Goal: Task Accomplishment & Management: Complete application form

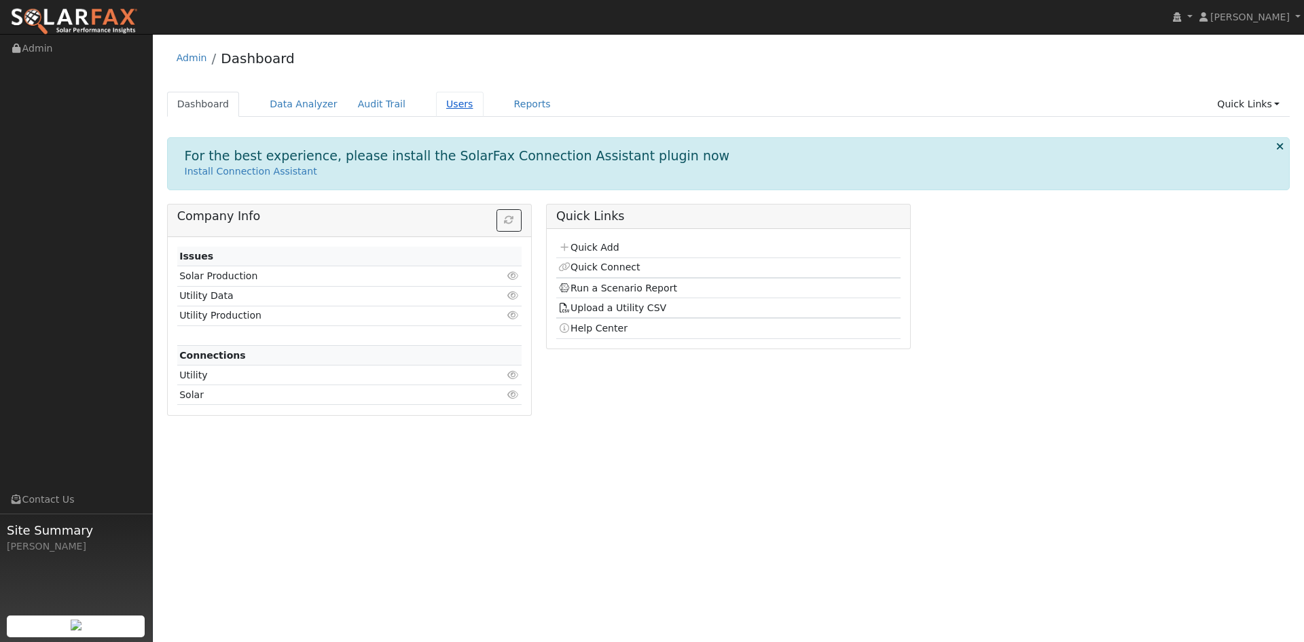
click at [436, 103] on link "Users" at bounding box center [460, 104] width 48 height 25
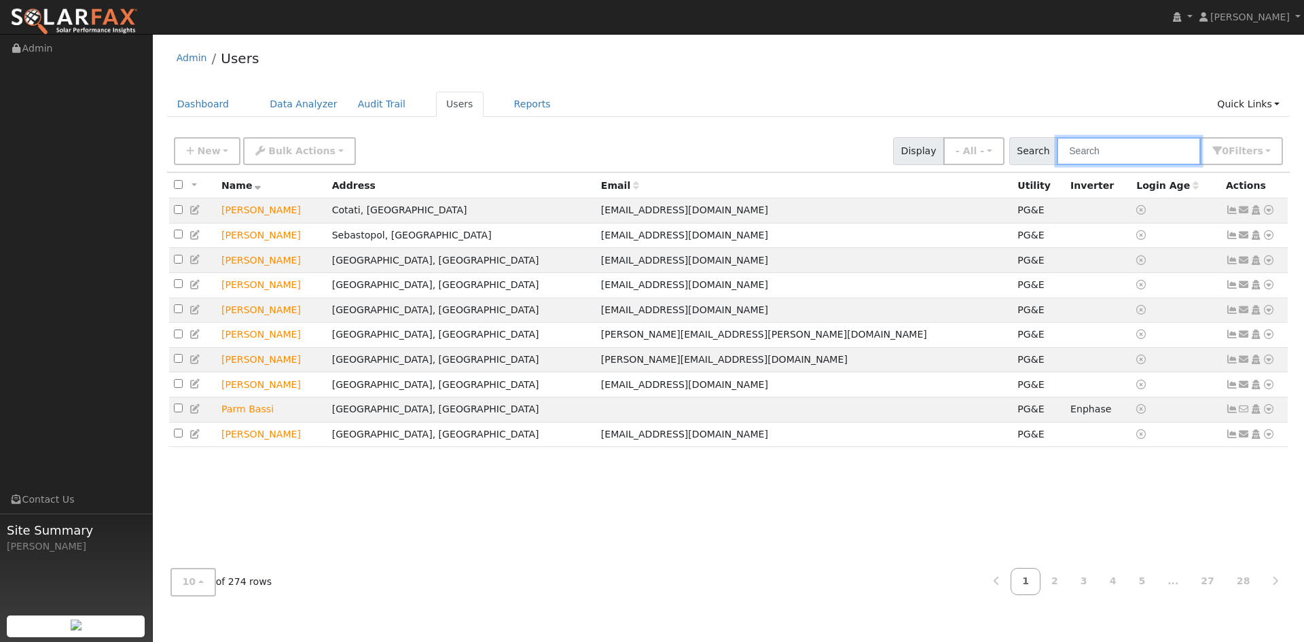
click at [1120, 154] on input "text" at bounding box center [1128, 151] width 144 height 28
click at [1109, 142] on input "text" at bounding box center [1128, 151] width 144 height 28
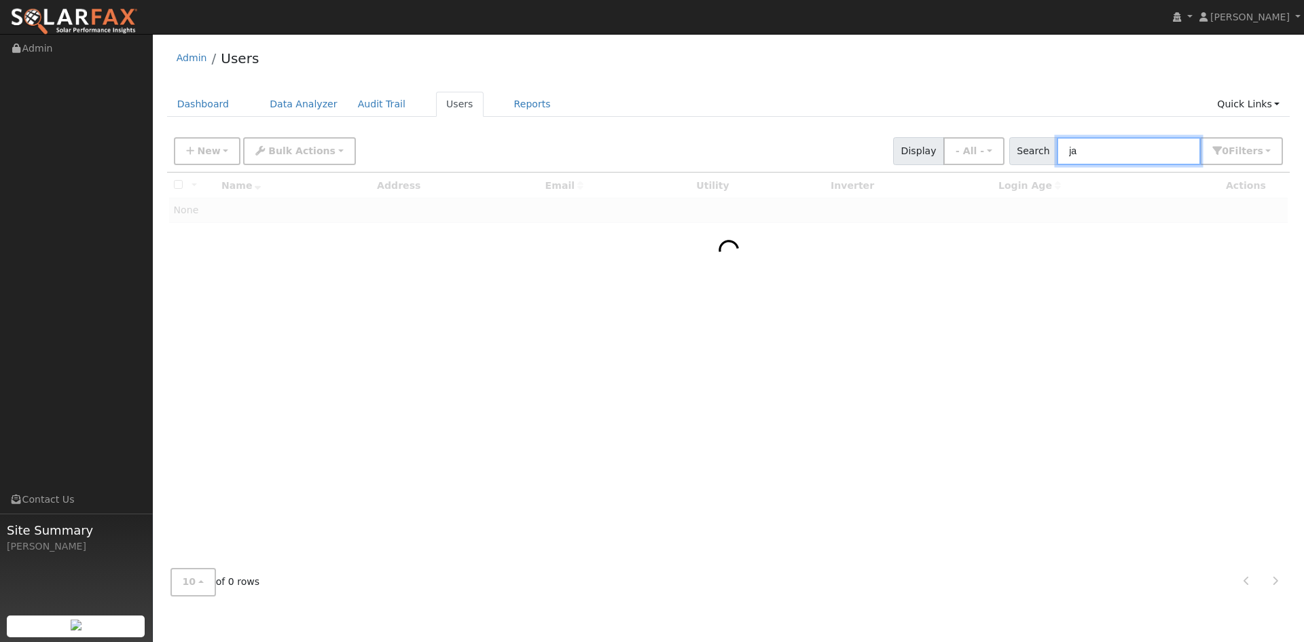
type input "jay"
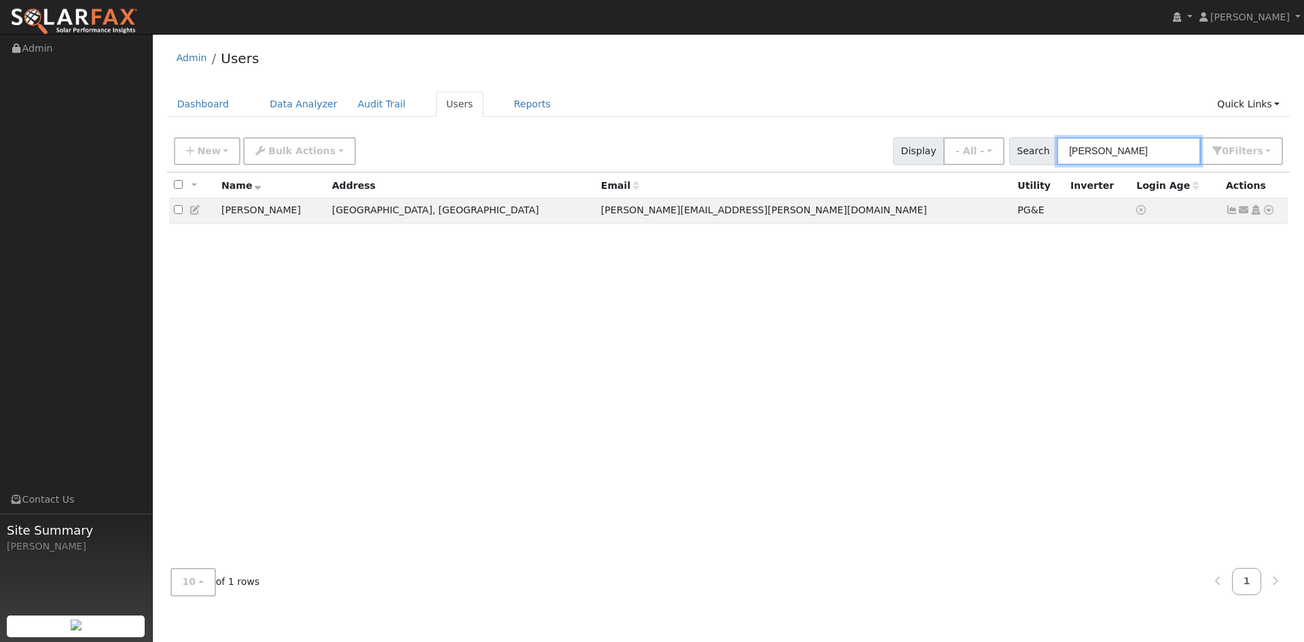
drag, startPoint x: 1040, startPoint y: 153, endPoint x: 1025, endPoint y: 156, distance: 15.3
click at [1025, 155] on div "Search jay 0 Filter s My accounts Role Show - All - Show Leads Admin Billing Ad…" at bounding box center [1146, 151] width 274 height 28
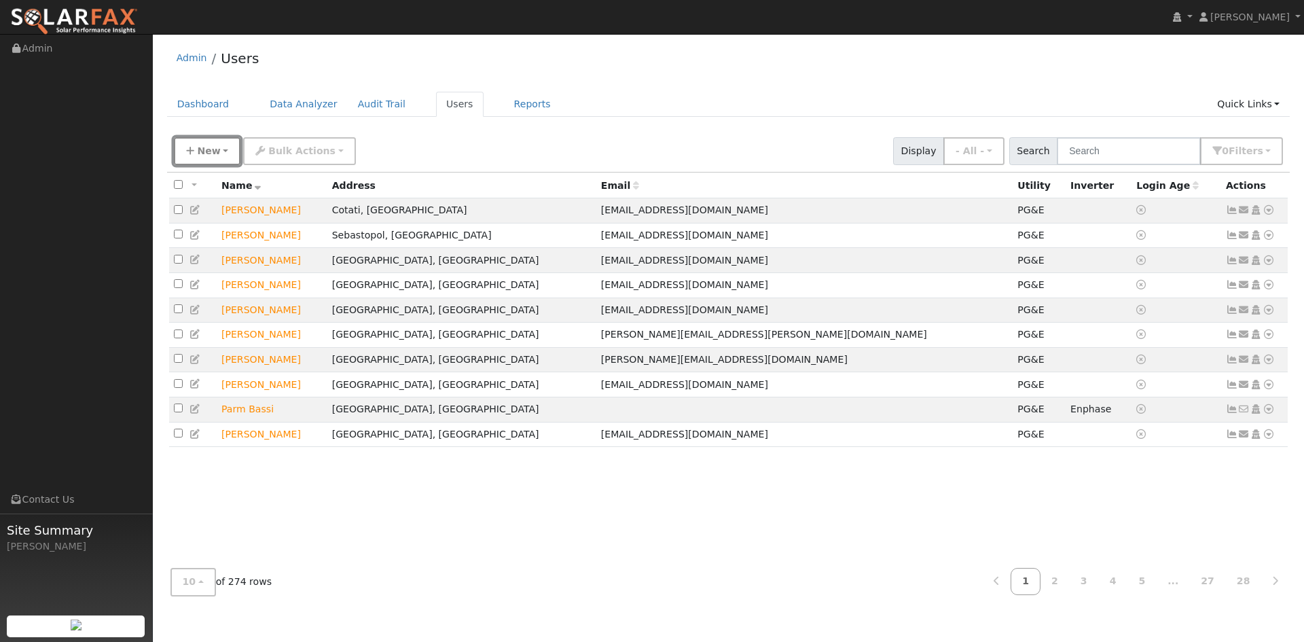
click at [186, 153] on icon "button" at bounding box center [190, 151] width 8 height 10
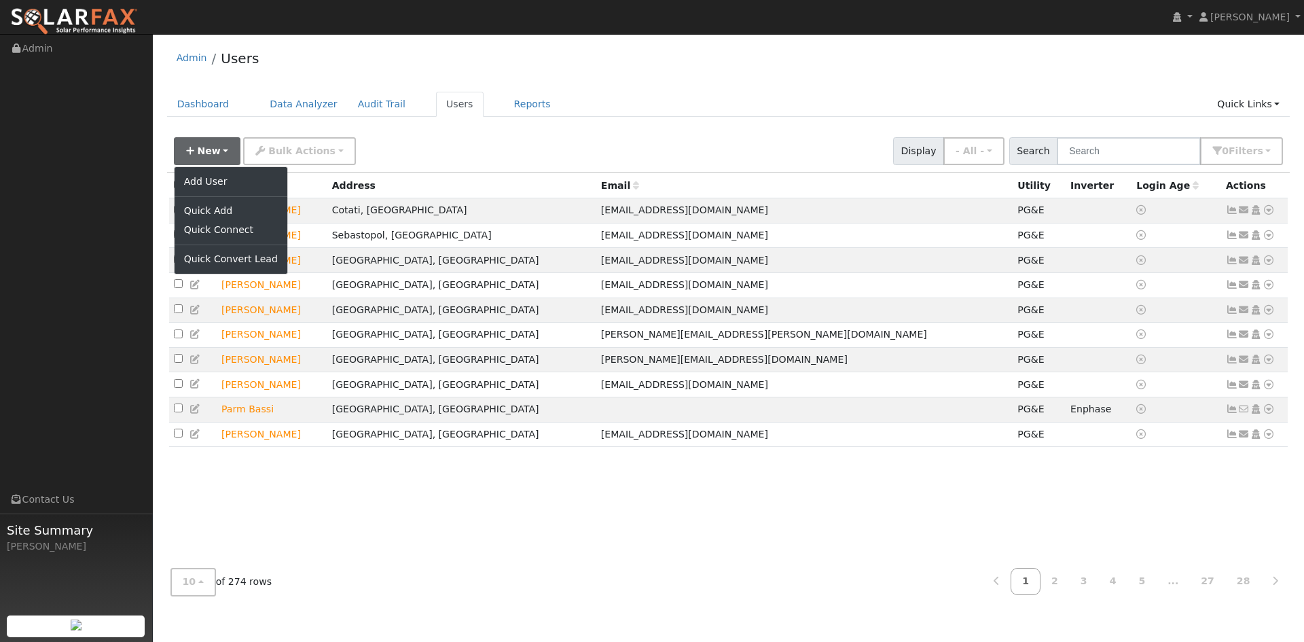
click at [207, 189] on ul "Add User Quick Add Quick Connect Quick Convert Lead" at bounding box center [231, 220] width 114 height 108
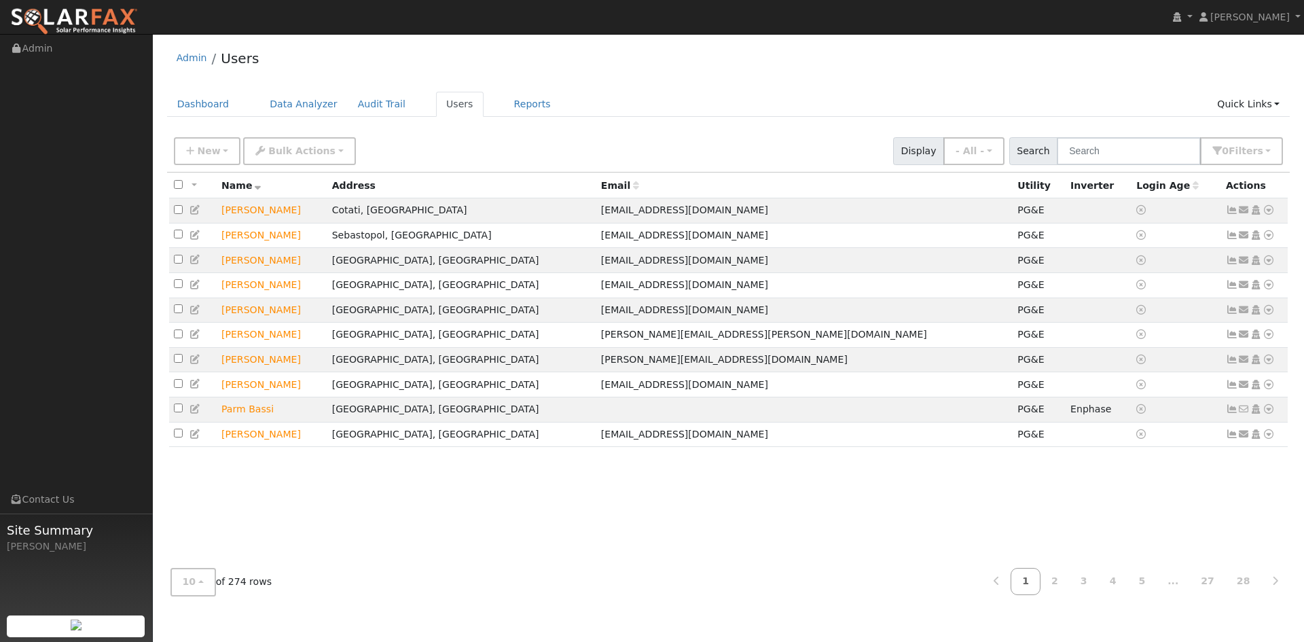
click at [205, 181] on div "All None All on page None on page" at bounding box center [193, 185] width 38 height 16
click at [191, 149] on icon "button" at bounding box center [190, 151] width 8 height 10
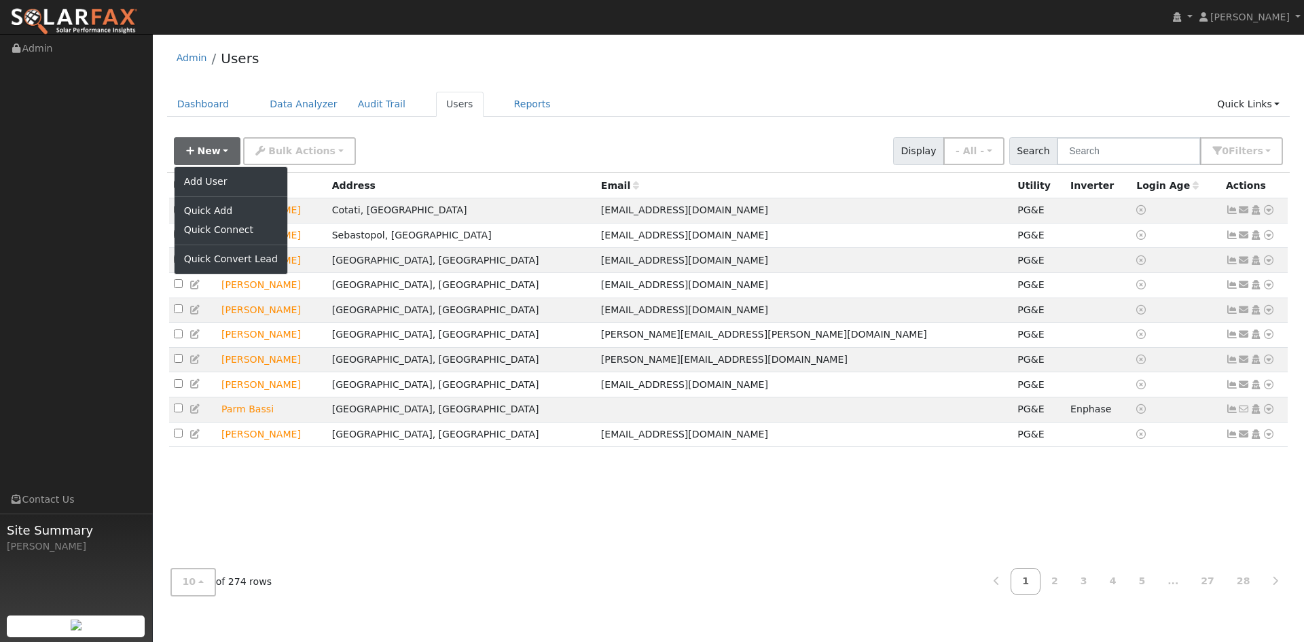
drag, startPoint x: 196, startPoint y: 170, endPoint x: 202, endPoint y: 181, distance: 12.1
click at [198, 174] on ul "Add User Quick Add Quick Connect Quick Convert Lead" at bounding box center [231, 220] width 114 height 108
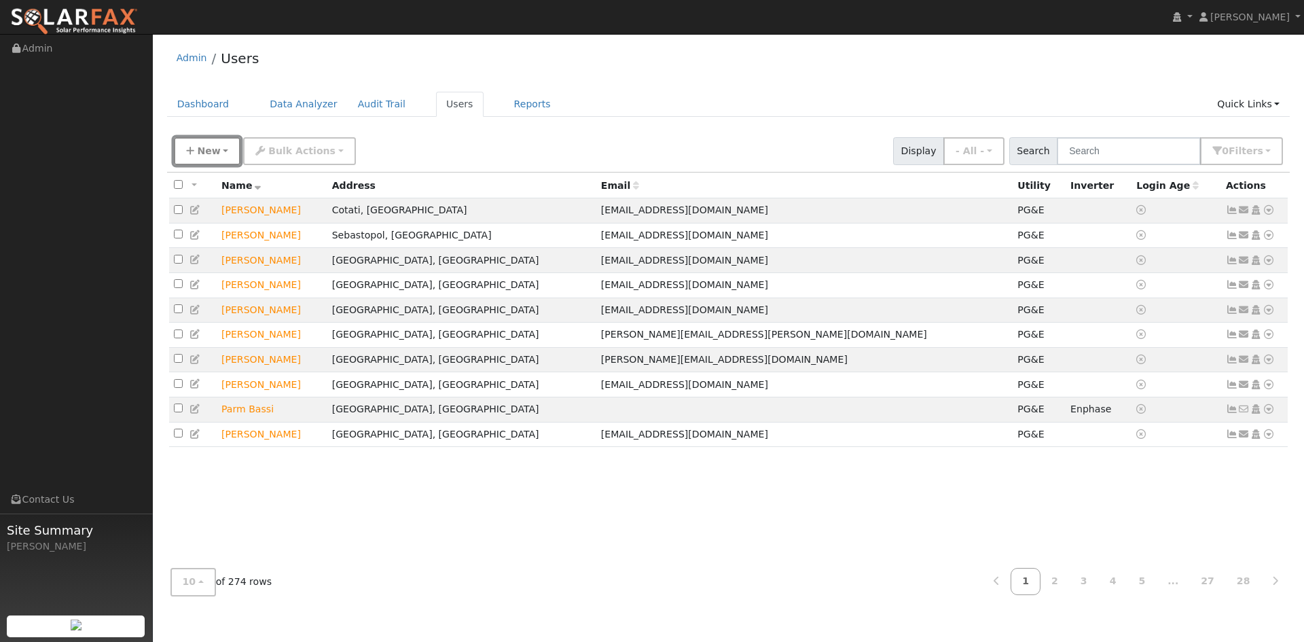
drag, startPoint x: 193, startPoint y: 152, endPoint x: 198, endPoint y: 169, distance: 17.6
click at [193, 153] on icon "button" at bounding box center [190, 151] width 8 height 10
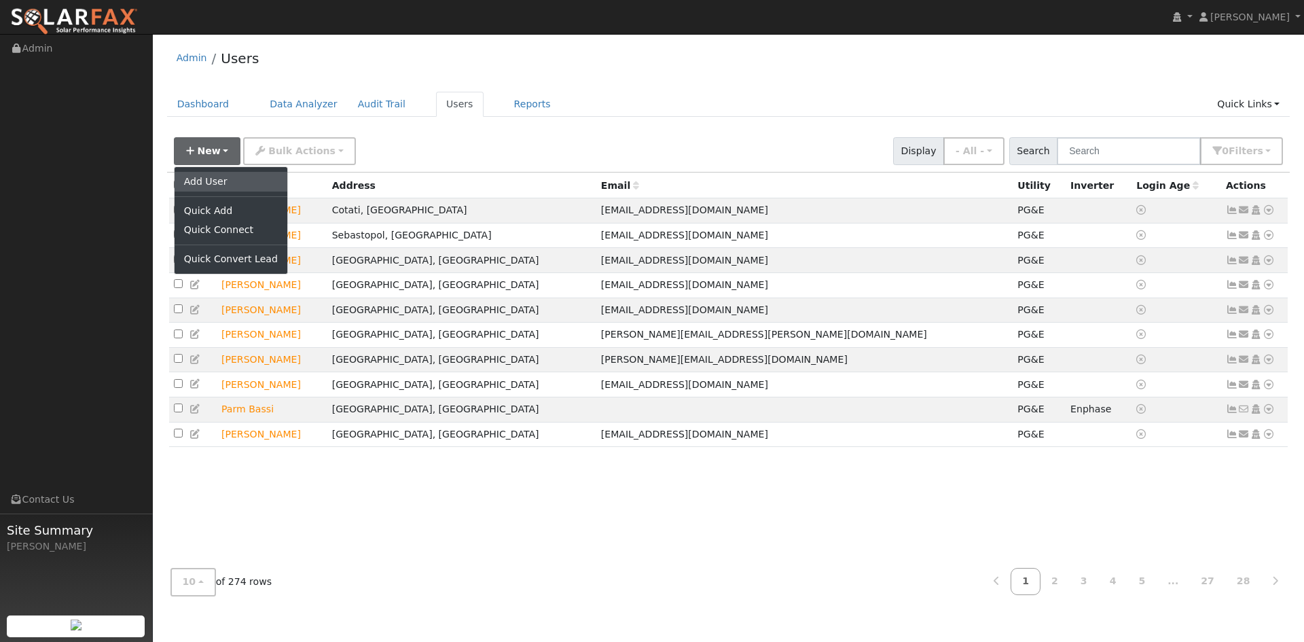
click at [202, 177] on link "Add User" at bounding box center [230, 181] width 113 height 19
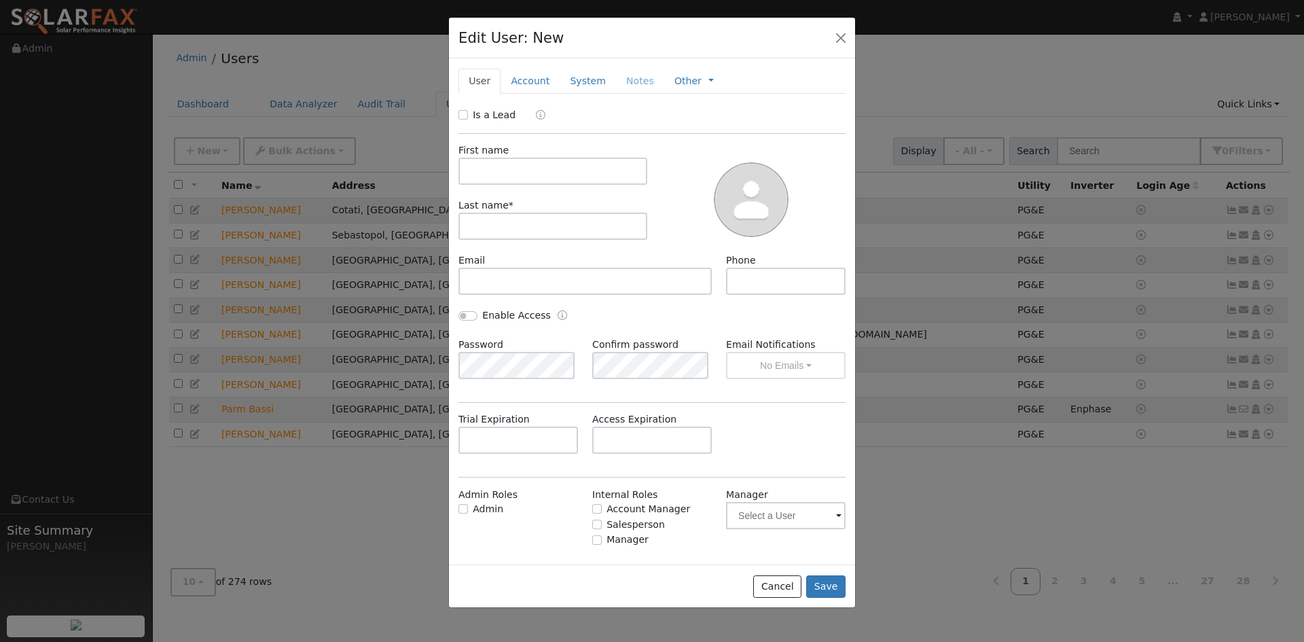
click at [468, 114] on div "Is a Lead" at bounding box center [488, 115] width 60 height 14
drag, startPoint x: 461, startPoint y: 113, endPoint x: 484, endPoint y: 157, distance: 49.2
click at [462, 113] on input "Is a Lead" at bounding box center [463, 115] width 10 height 10
checkbox input "true"
click at [491, 167] on input "text" at bounding box center [552, 171] width 189 height 27
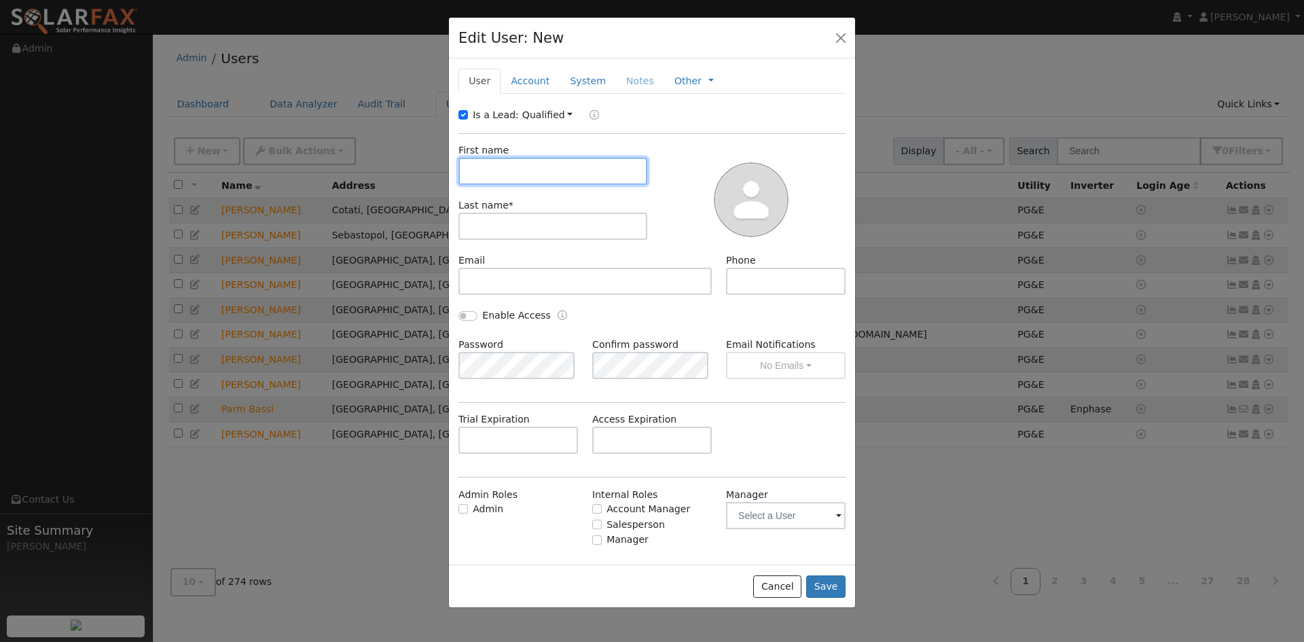
click at [542, 166] on input "text" at bounding box center [552, 171] width 189 height 27
type input "Jay"
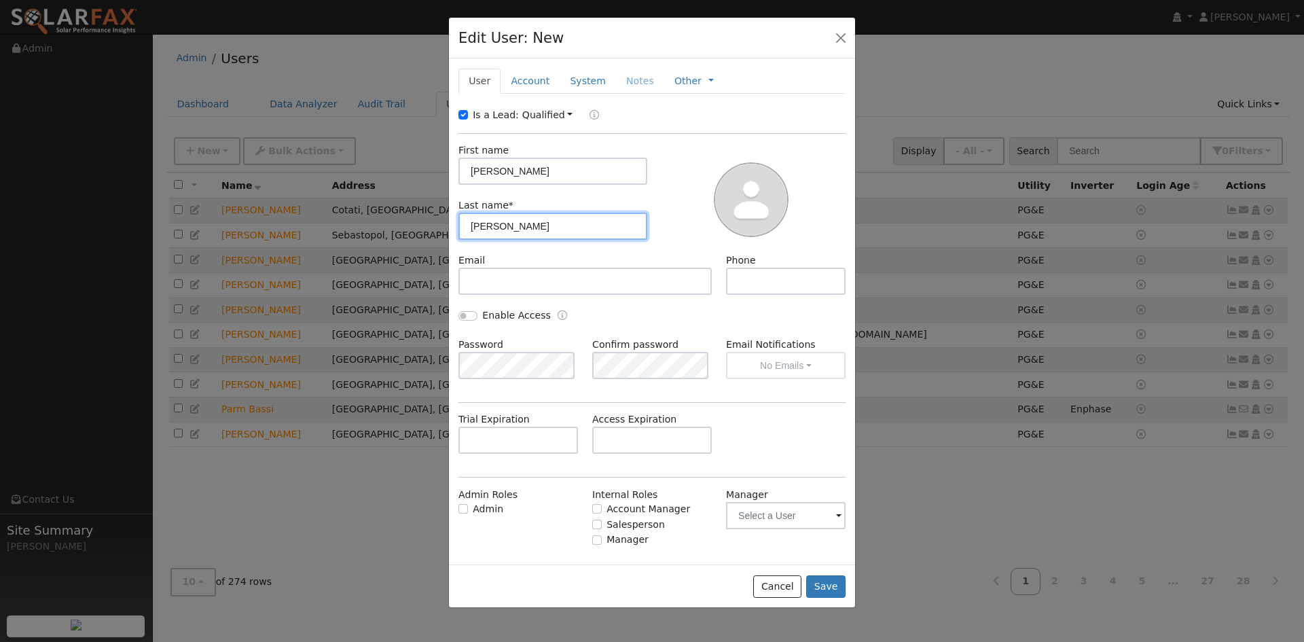
type input "Tomas"
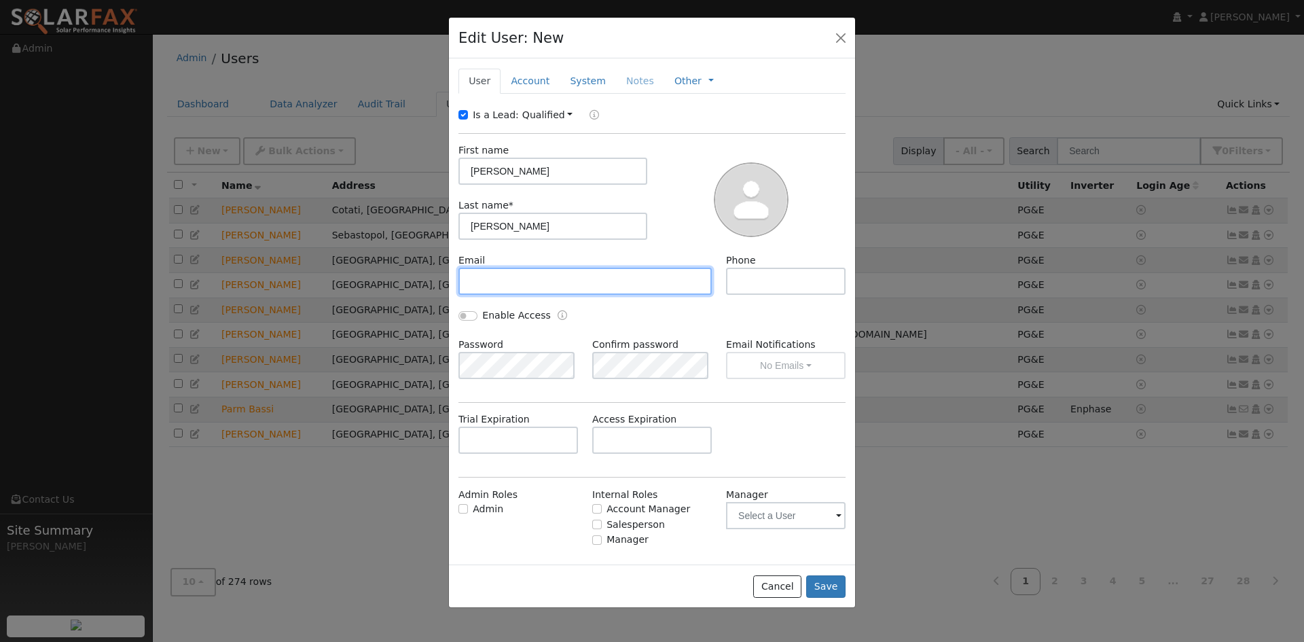
click at [522, 284] on input "text" at bounding box center [584, 281] width 253 height 27
click at [552, 263] on div "Email" at bounding box center [585, 273] width 268 height 41
drag, startPoint x: 547, startPoint y: 272, endPoint x: 538, endPoint y: 284, distance: 14.5
click at [545, 273] on input "text" at bounding box center [584, 281] width 253 height 27
paste input "mrjtomas@gmail.com"
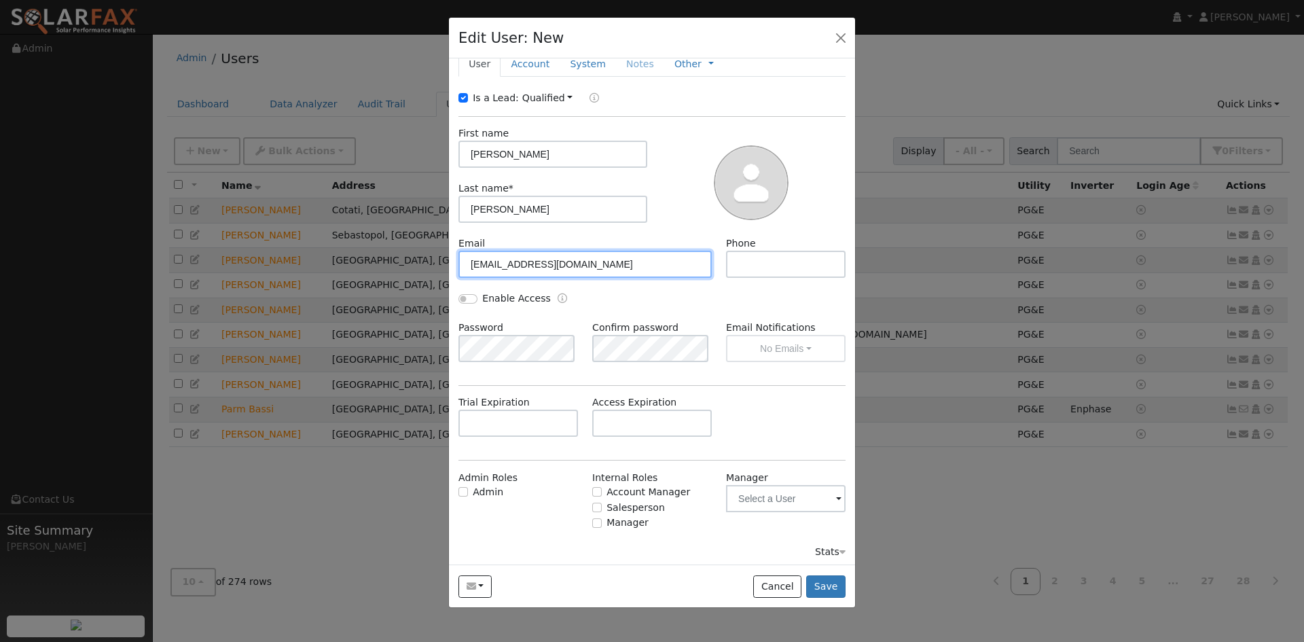
scroll to position [21, 0]
type input "mrjtomas@gmail.com"
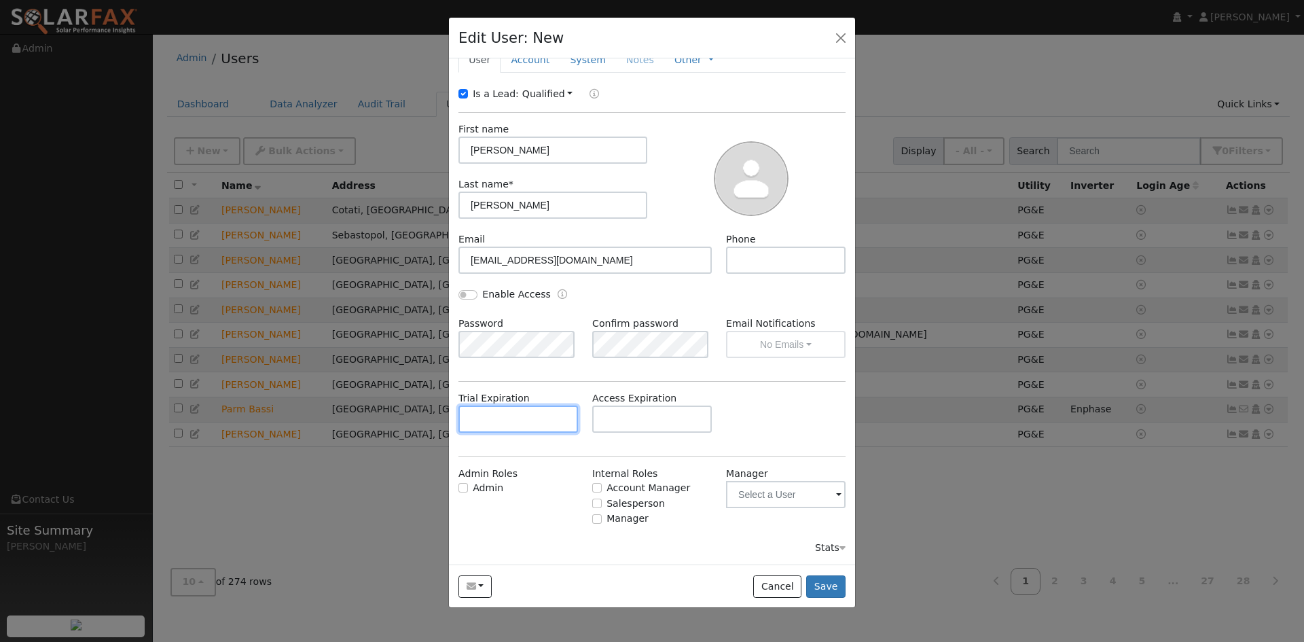
click at [524, 415] on input "text" at bounding box center [517, 418] width 119 height 27
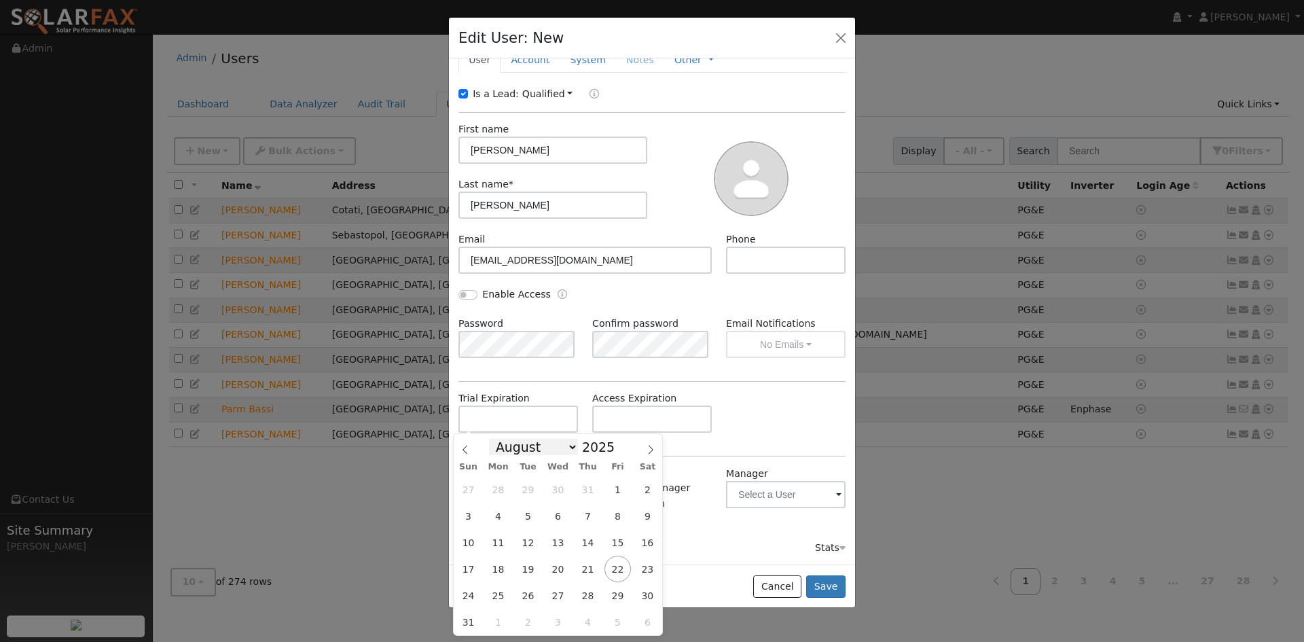
click at [542, 445] on select "January February March April May June July August September October November De…" at bounding box center [533, 447] width 89 height 16
select select "9"
click at [500, 439] on select "January February March April May June July August September October November De…" at bounding box center [533, 447] width 89 height 16
click at [619, 532] on span "17" at bounding box center [617, 542] width 26 height 26
type input "10/17/2025"
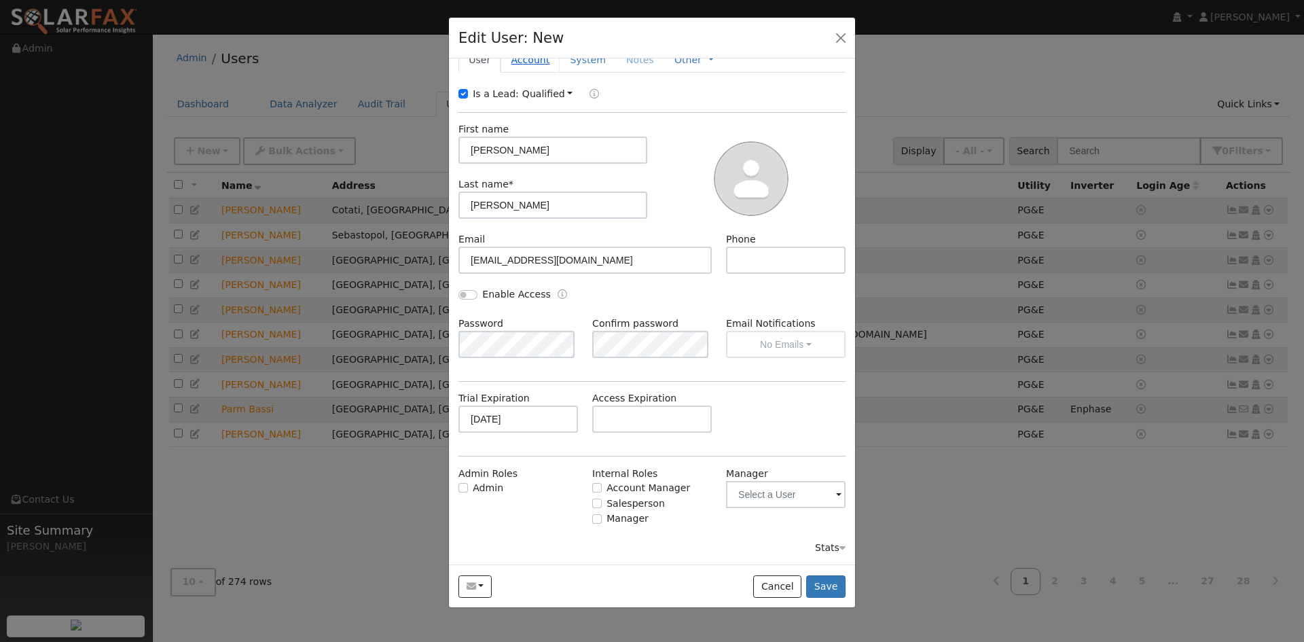
click at [530, 64] on link "Account" at bounding box center [529, 60] width 59 height 25
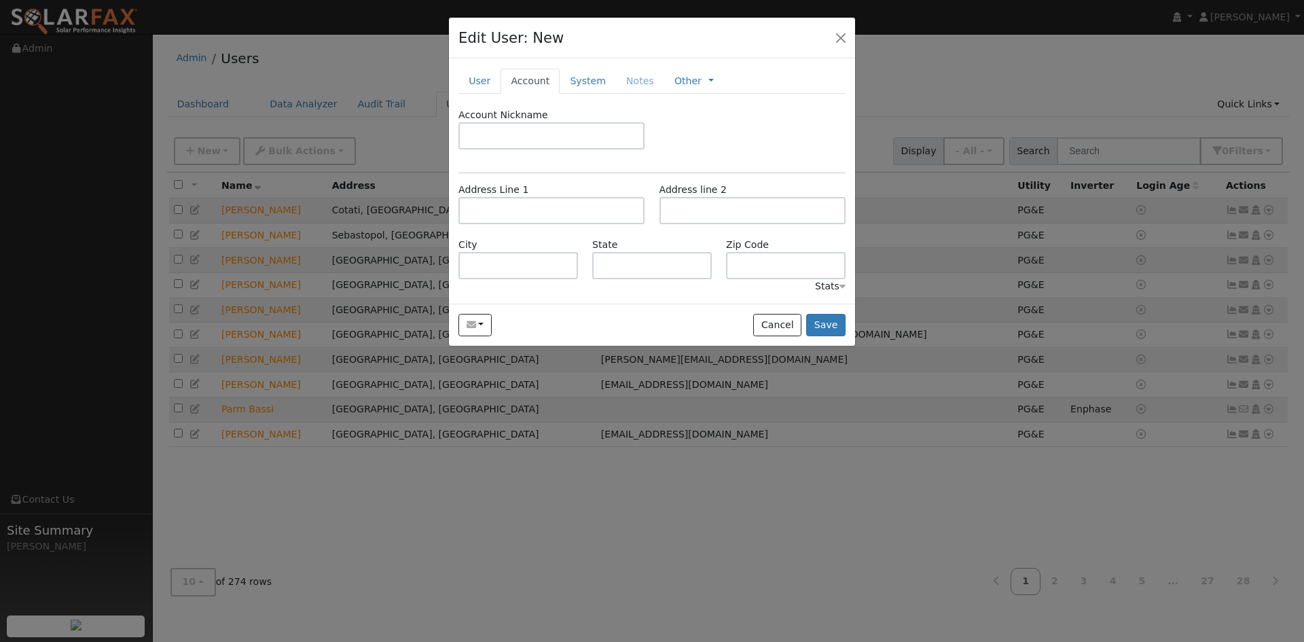
click at [498, 115] on label "Account Nickname" at bounding box center [503, 115] width 90 height 14
click at [531, 212] on input "text" at bounding box center [551, 210] width 186 height 27
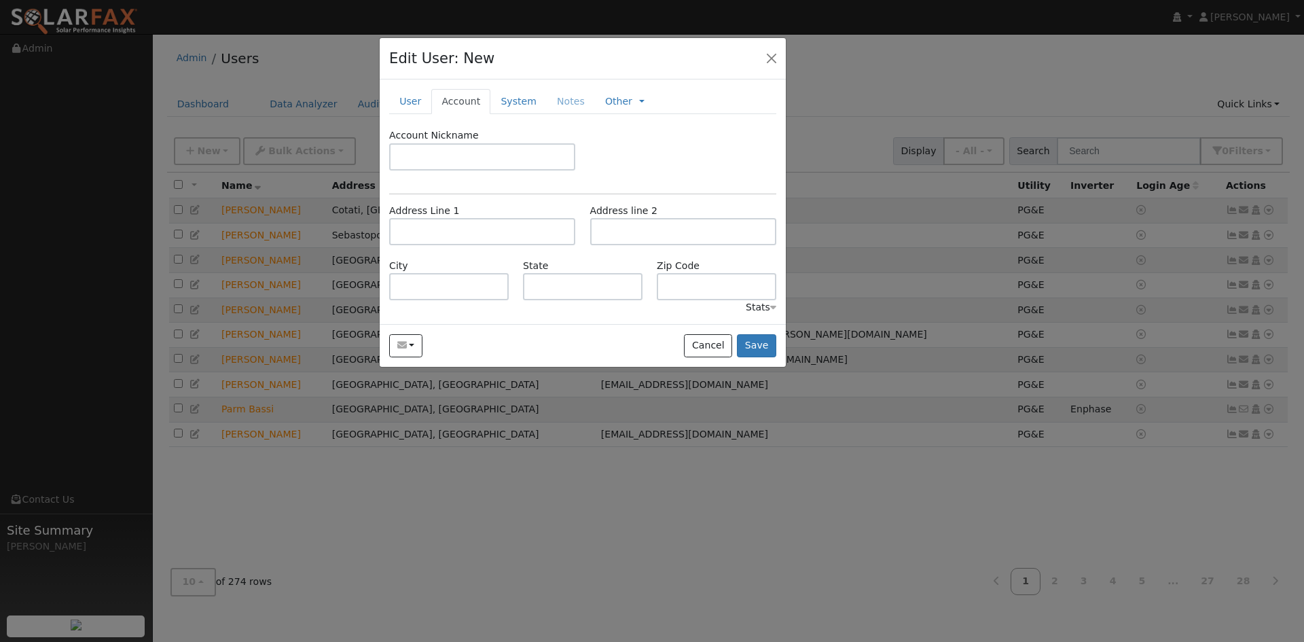
drag, startPoint x: 609, startPoint y: 25, endPoint x: 529, endPoint y: 81, distance: 97.6
click at [538, 45] on div "Edit User: New Select an Ac..." at bounding box center [583, 58] width 406 height 41
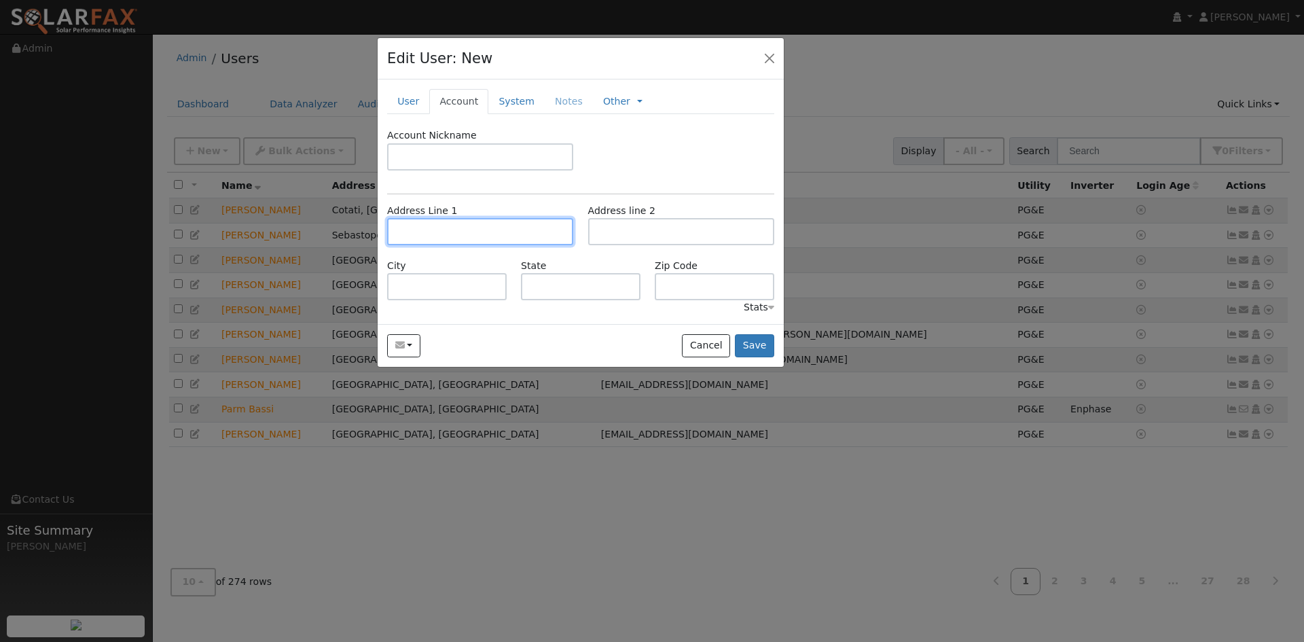
click at [432, 235] on input "text" at bounding box center [480, 231] width 186 height 27
click at [444, 236] on input "text" at bounding box center [480, 231] width 186 height 27
click at [494, 284] on input "text" at bounding box center [446, 286] width 119 height 27
click at [488, 240] on input "text" at bounding box center [480, 231] width 186 height 27
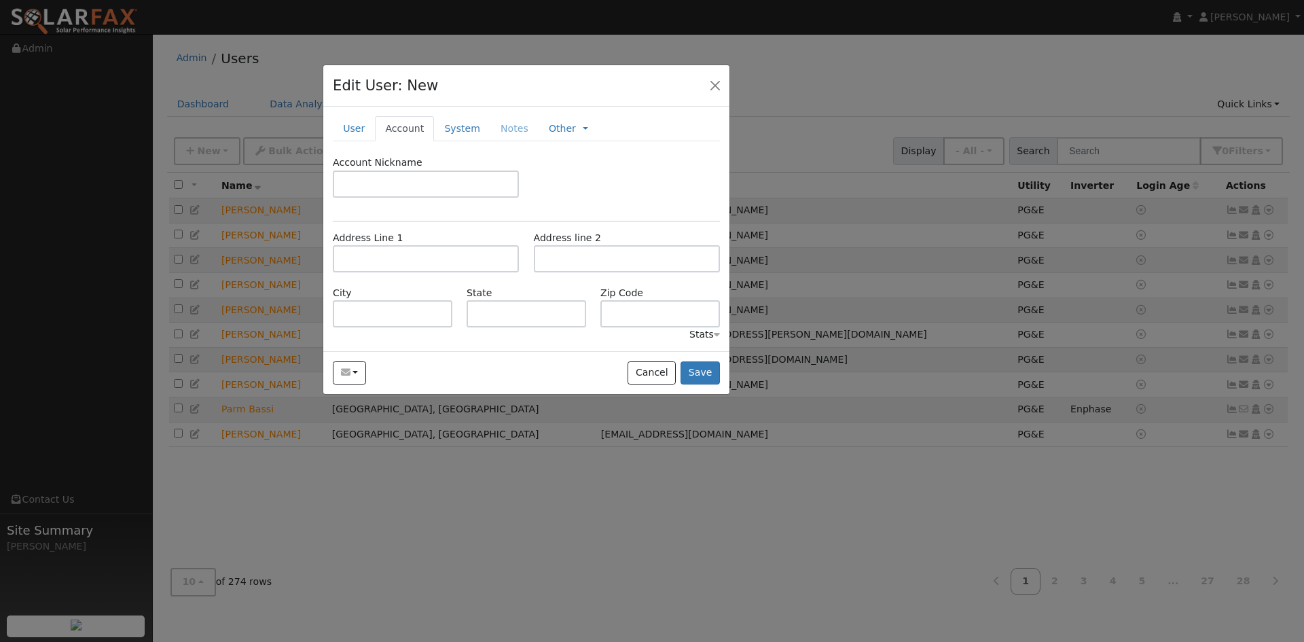
drag, startPoint x: 536, startPoint y: 54, endPoint x: 475, endPoint y: 87, distance: 68.7
click at [475, 87] on div "Edit User: New Select an Ac..." at bounding box center [526, 85] width 406 height 41
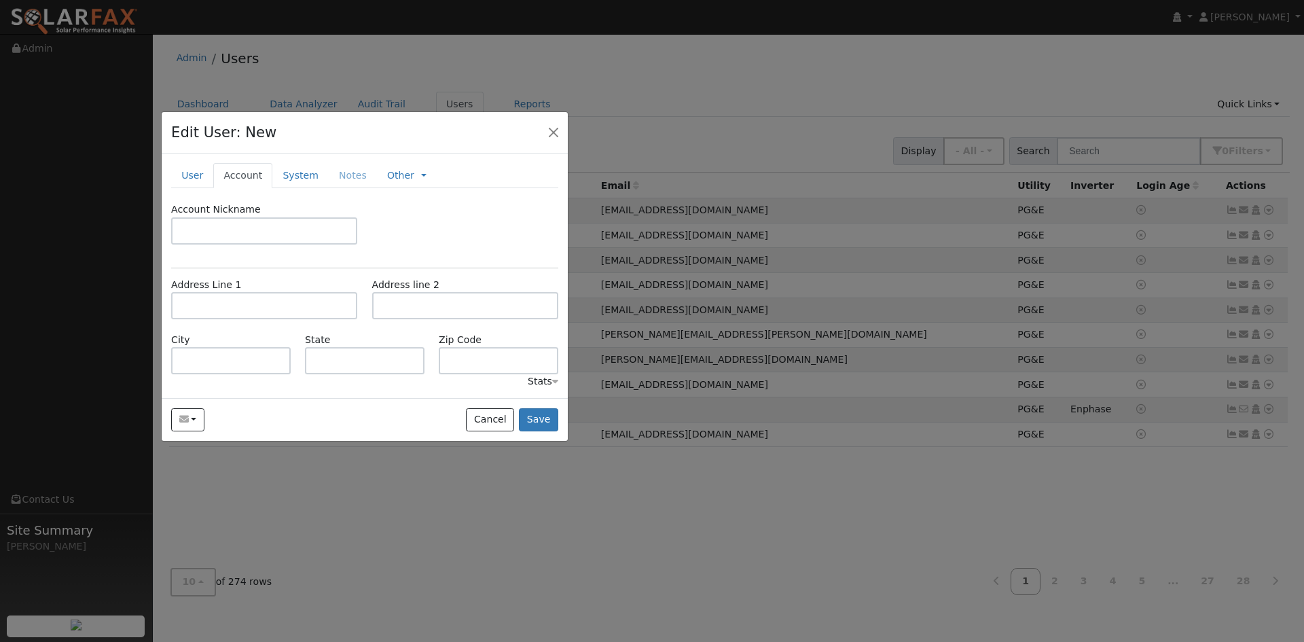
drag, startPoint x: 471, startPoint y: 91, endPoint x: 315, endPoint y: 133, distance: 161.1
click at [315, 133] on div "Edit User: New Select an Ac..." at bounding box center [365, 132] width 406 height 41
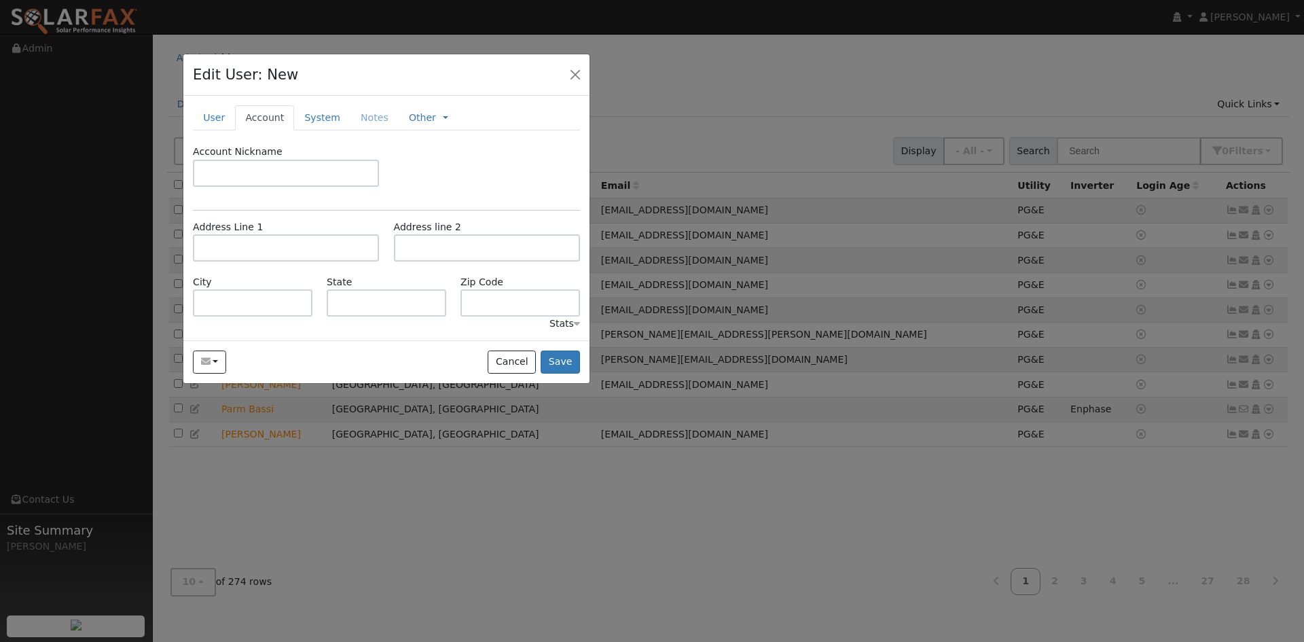
drag, startPoint x: 377, startPoint y: 111, endPoint x: 389, endPoint y: 45, distance: 67.0
click at [391, 54] on div "Edit User: New Select an Ac..." at bounding box center [386, 74] width 406 height 41
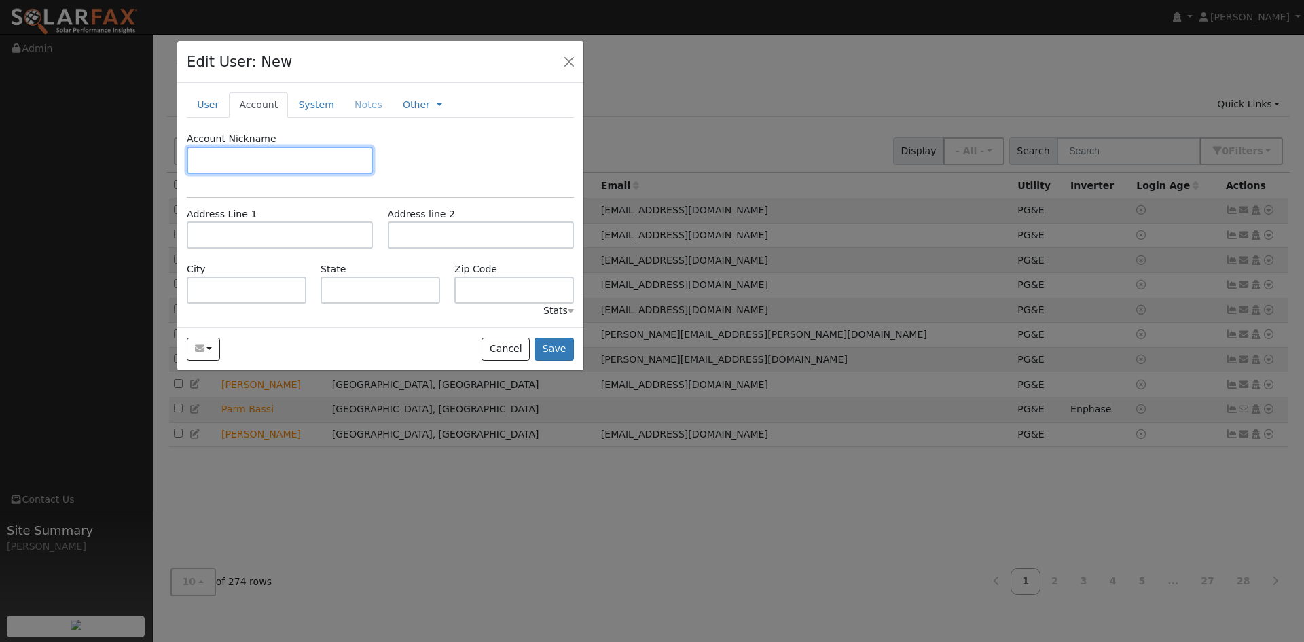
click at [280, 171] on input "text" at bounding box center [280, 160] width 186 height 27
drag, startPoint x: 391, startPoint y: 56, endPoint x: 450, endPoint y: 73, distance: 61.3
click at [450, 73] on div "Edit User: New Select an Ac..." at bounding box center [380, 61] width 406 height 41
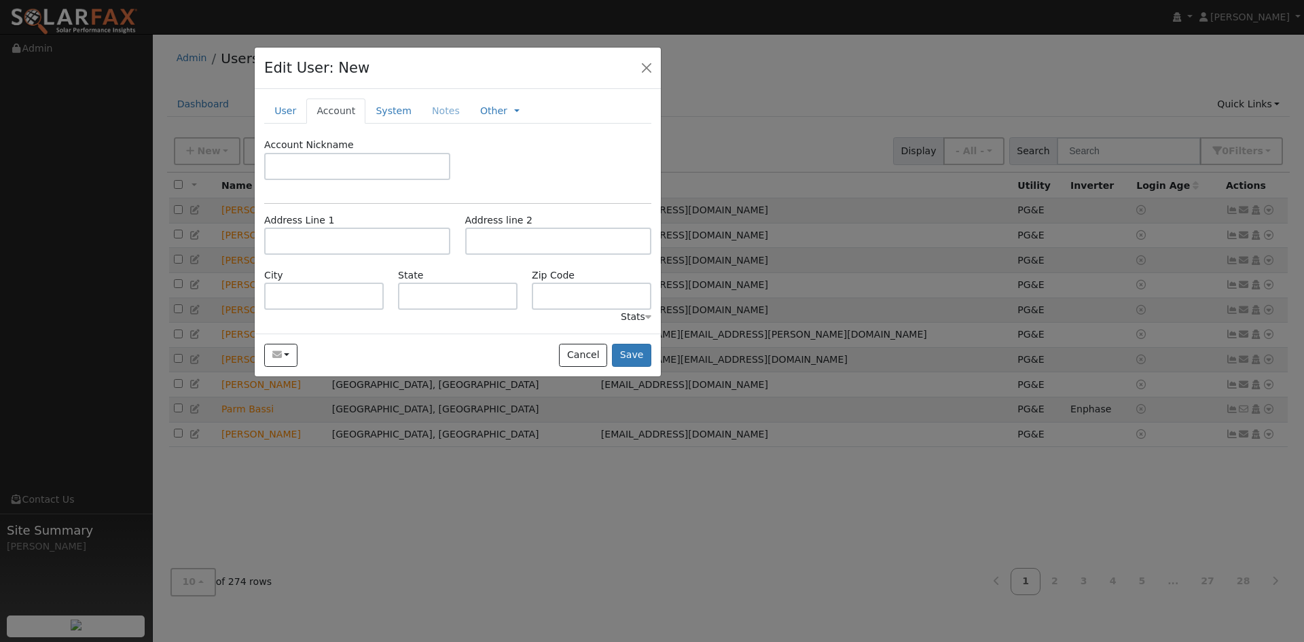
drag, startPoint x: 437, startPoint y: 66, endPoint x: 456, endPoint y: 57, distance: 20.3
click at [456, 57] on div "Edit User: New Select an Ac..." at bounding box center [458, 68] width 406 height 41
drag, startPoint x: 437, startPoint y: 59, endPoint x: 411, endPoint y: 54, distance: 26.4
click at [411, 54] on div "Edit User: New Select an Ac..." at bounding box center [458, 68] width 406 height 41
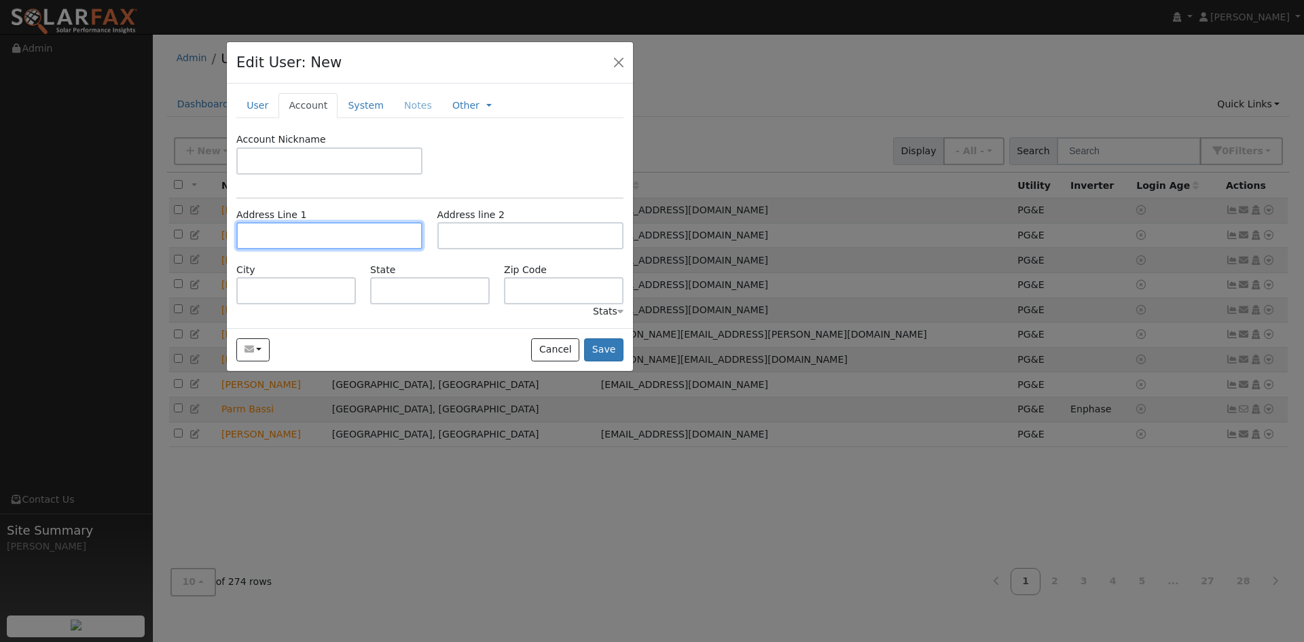
click at [316, 222] on input "text" at bounding box center [329, 235] width 186 height 27
type input "246 Simon Drive"
type input "Petaluma"
type input "CA"
type input "94952"
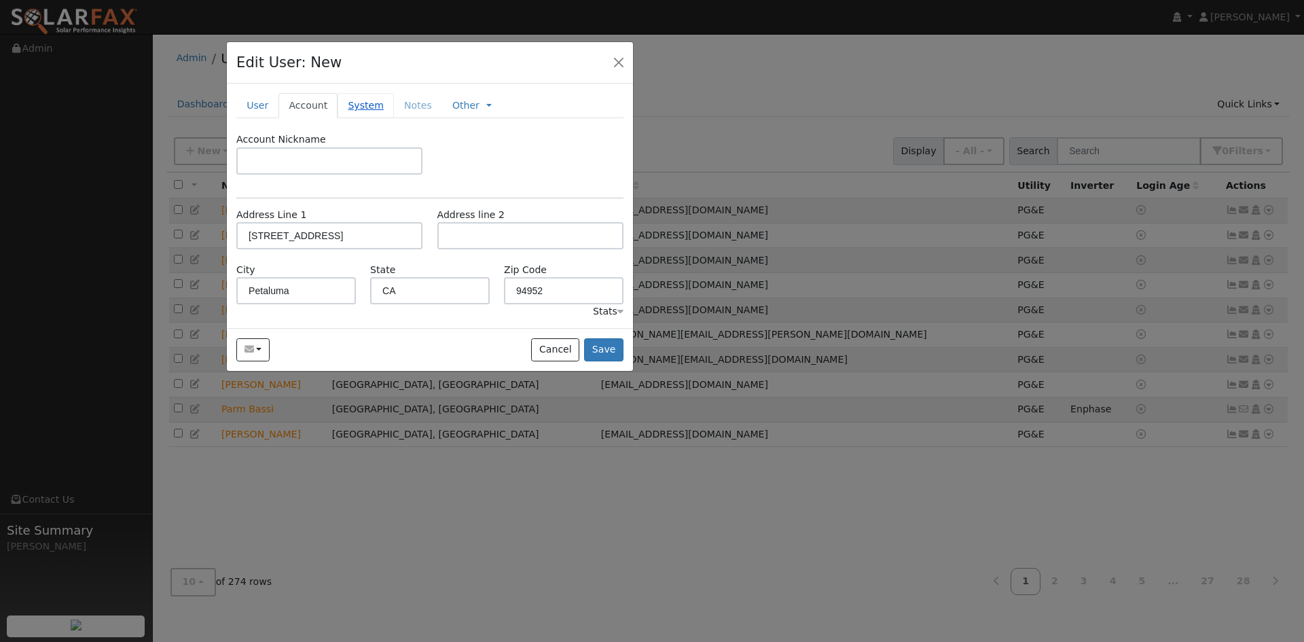
click at [354, 109] on link "System" at bounding box center [365, 105] width 56 height 25
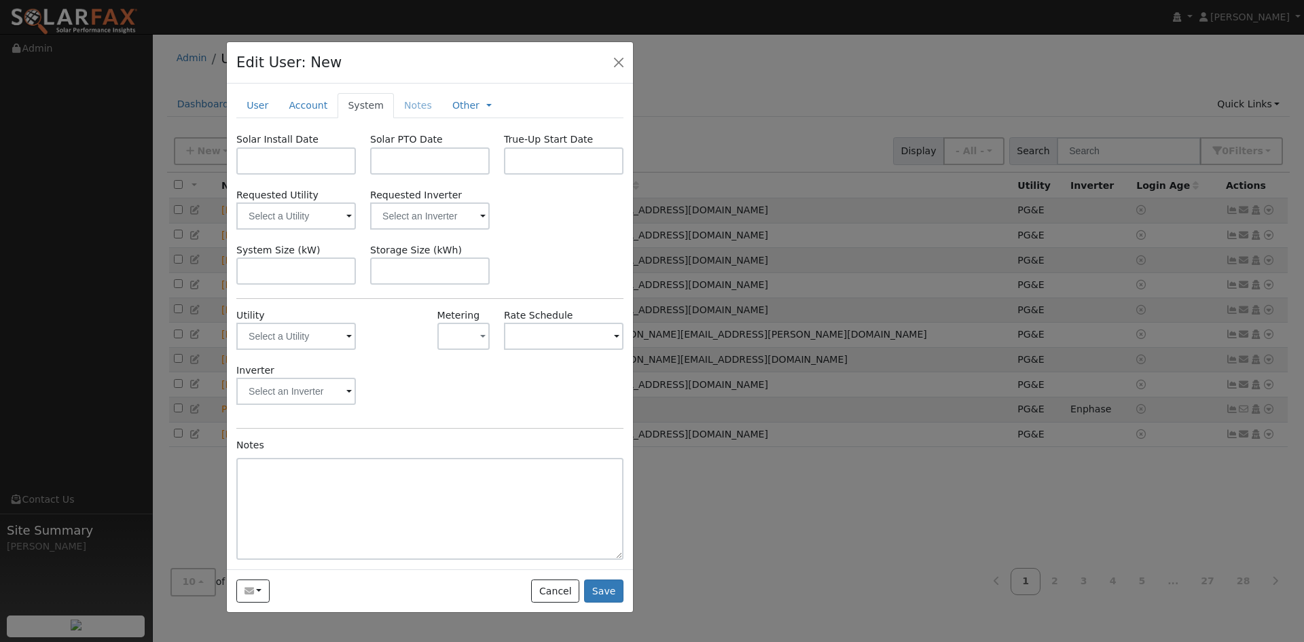
click at [351, 212] on span at bounding box center [348, 217] width 5 height 16
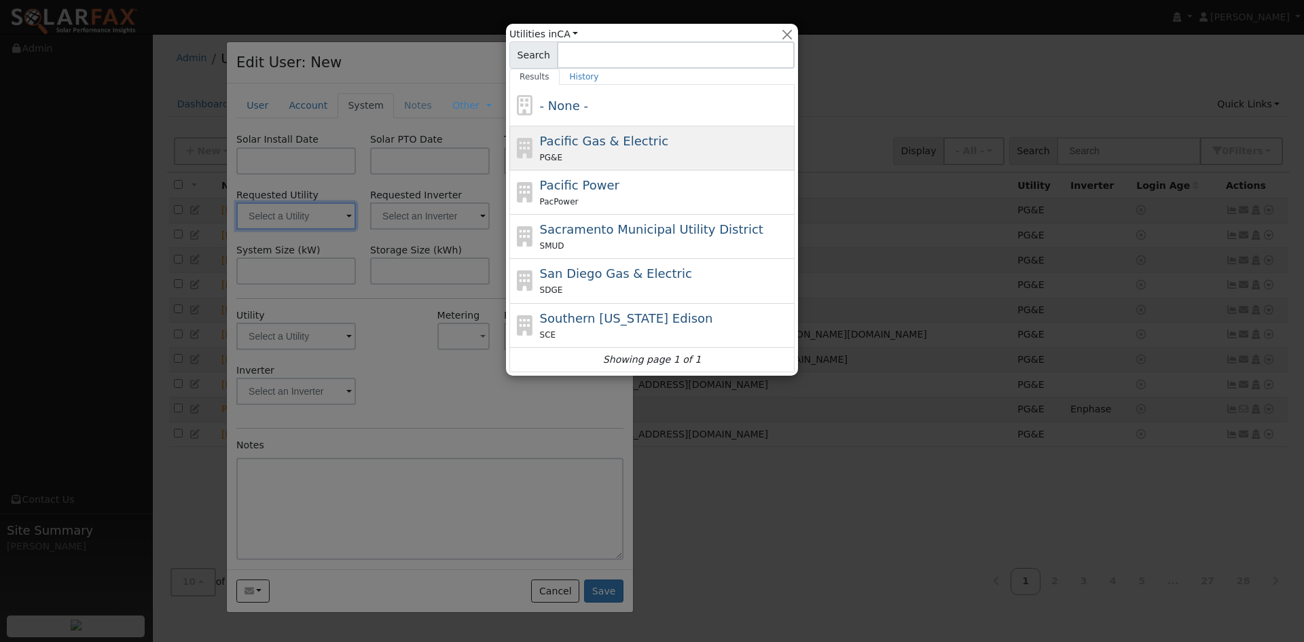
click at [542, 151] on div "PG&E" at bounding box center [666, 157] width 252 height 14
type input "Pacific Gas & Electric"
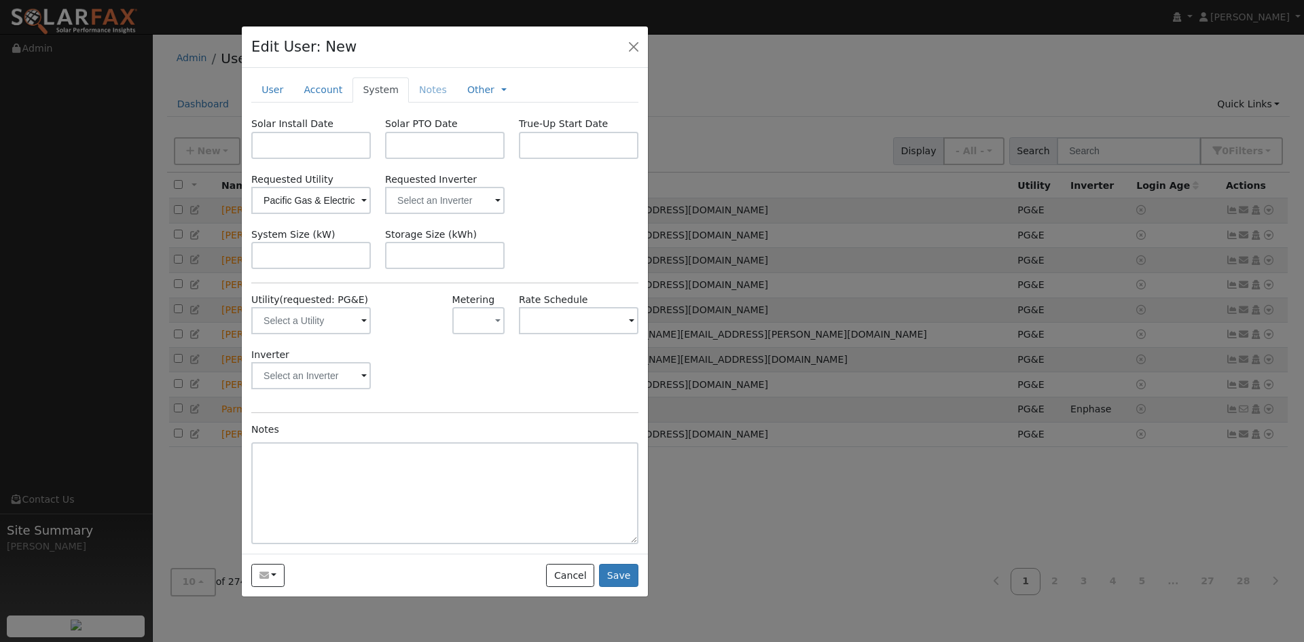
drag, startPoint x: 451, startPoint y: 41, endPoint x: 435, endPoint y: 54, distance: 21.3
click at [439, 35] on div "Edit User: New Select an Ac..." at bounding box center [445, 46] width 406 height 41
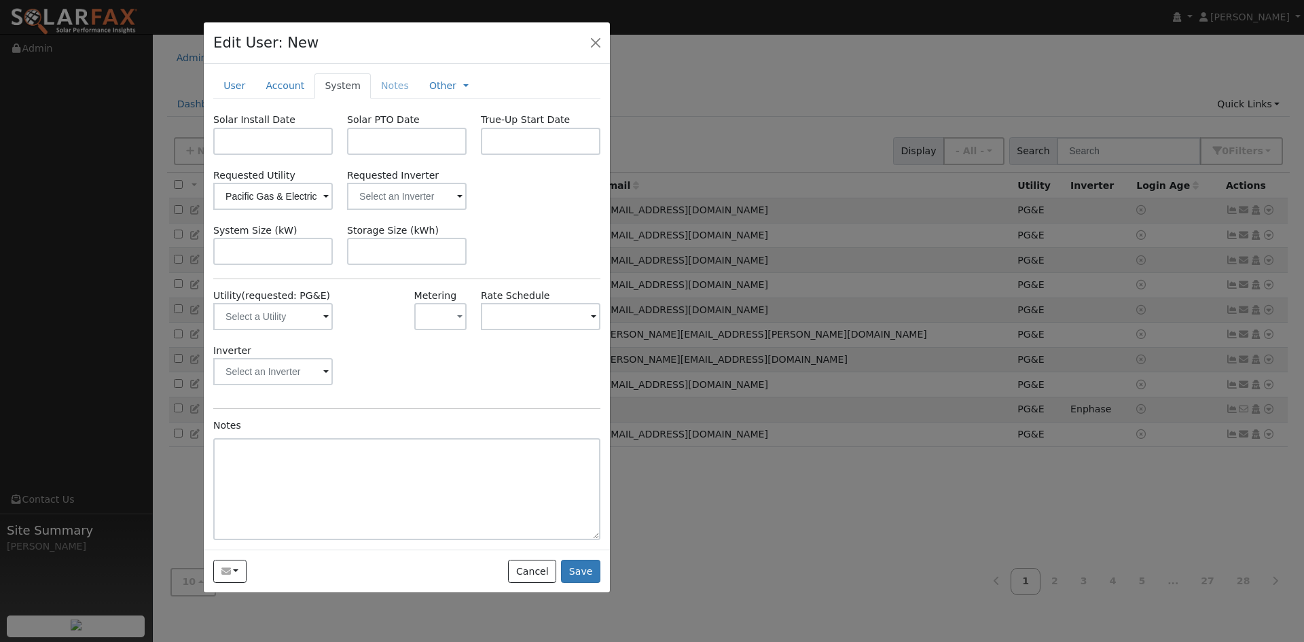
drag, startPoint x: 424, startPoint y: 38, endPoint x: 386, endPoint y: 31, distance: 38.1
click at [386, 31] on div "Edit User: New Select an Ac..." at bounding box center [407, 42] width 406 height 41
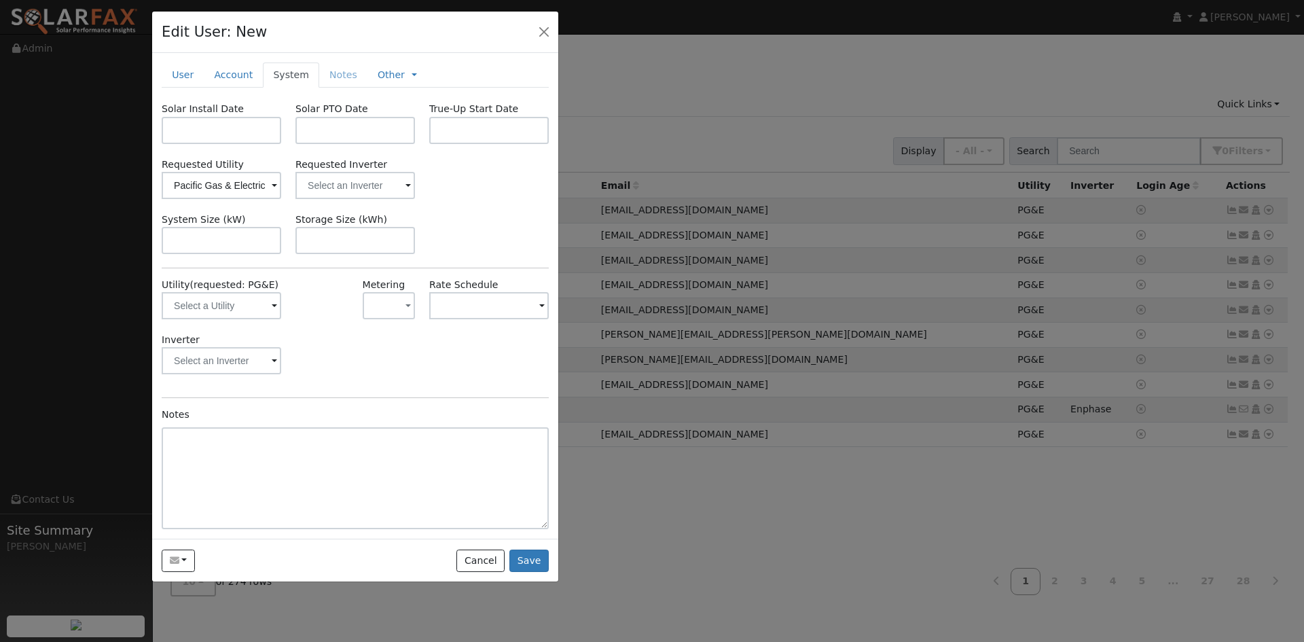
drag, startPoint x: 433, startPoint y: 24, endPoint x: 432, endPoint y: 54, distance: 30.6
click at [404, 23] on div "Edit User: New Select an Ac..." at bounding box center [355, 32] width 406 height 41
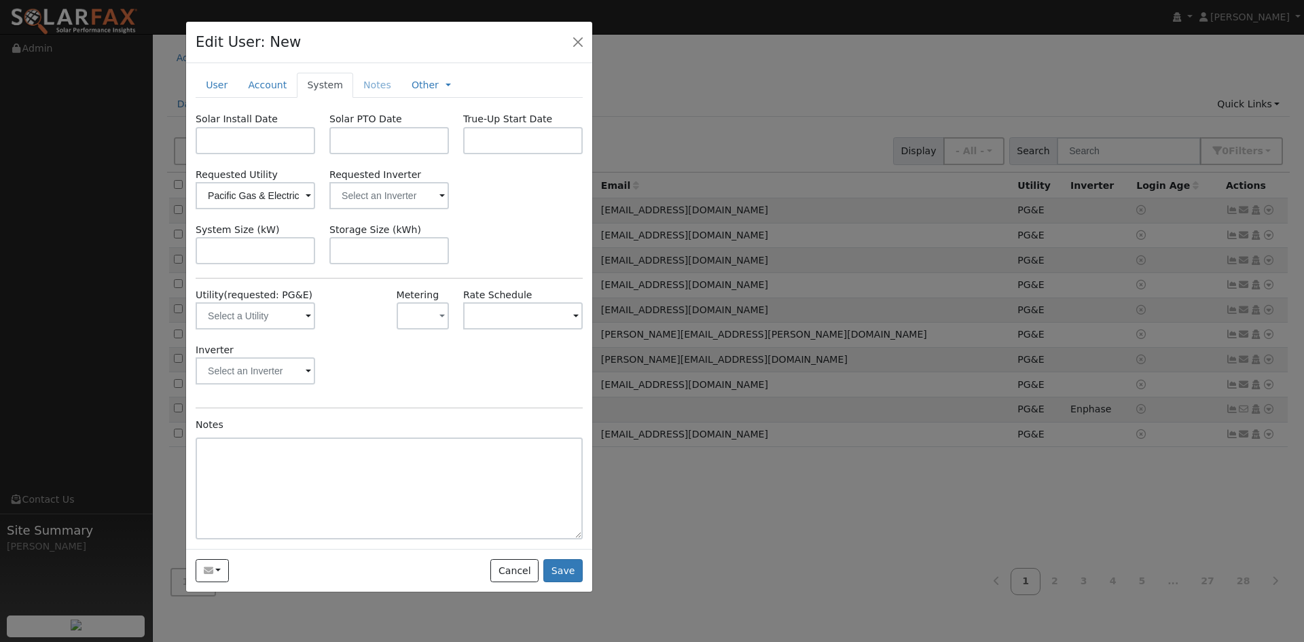
drag, startPoint x: 358, startPoint y: 32, endPoint x: 378, endPoint y: 72, distance: 44.9
click at [401, 41] on div "Edit User: New Select an Ac..." at bounding box center [389, 42] width 406 height 41
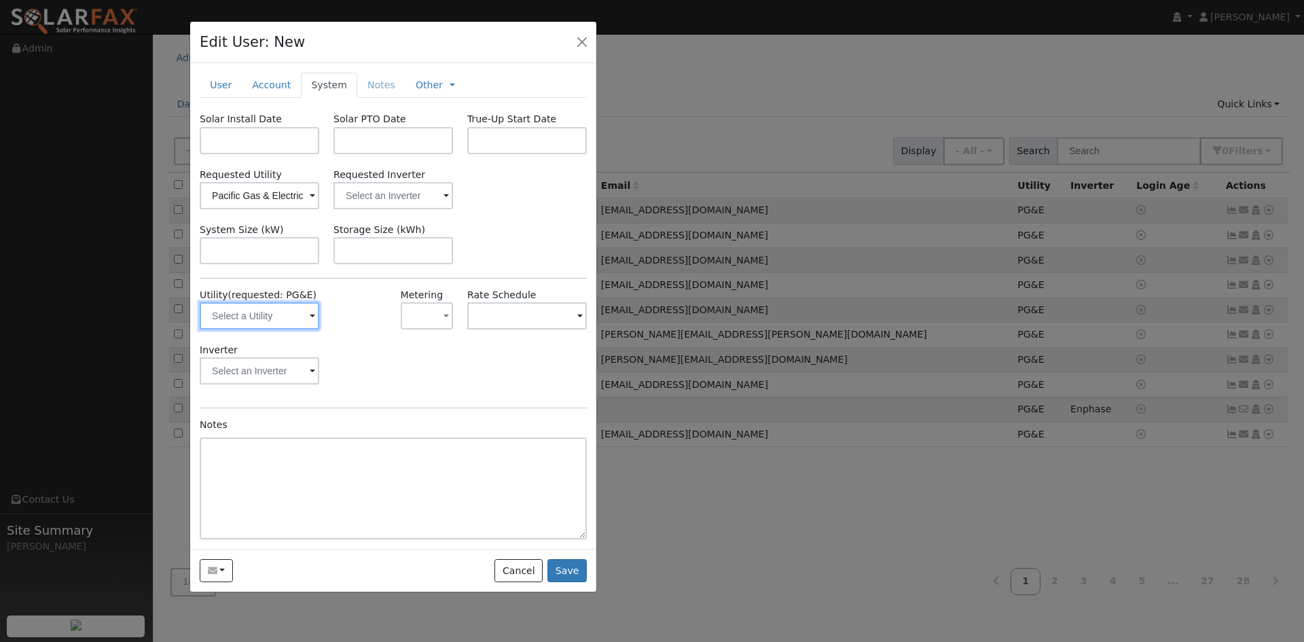
click at [306, 316] on input "text" at bounding box center [259, 315] width 119 height 27
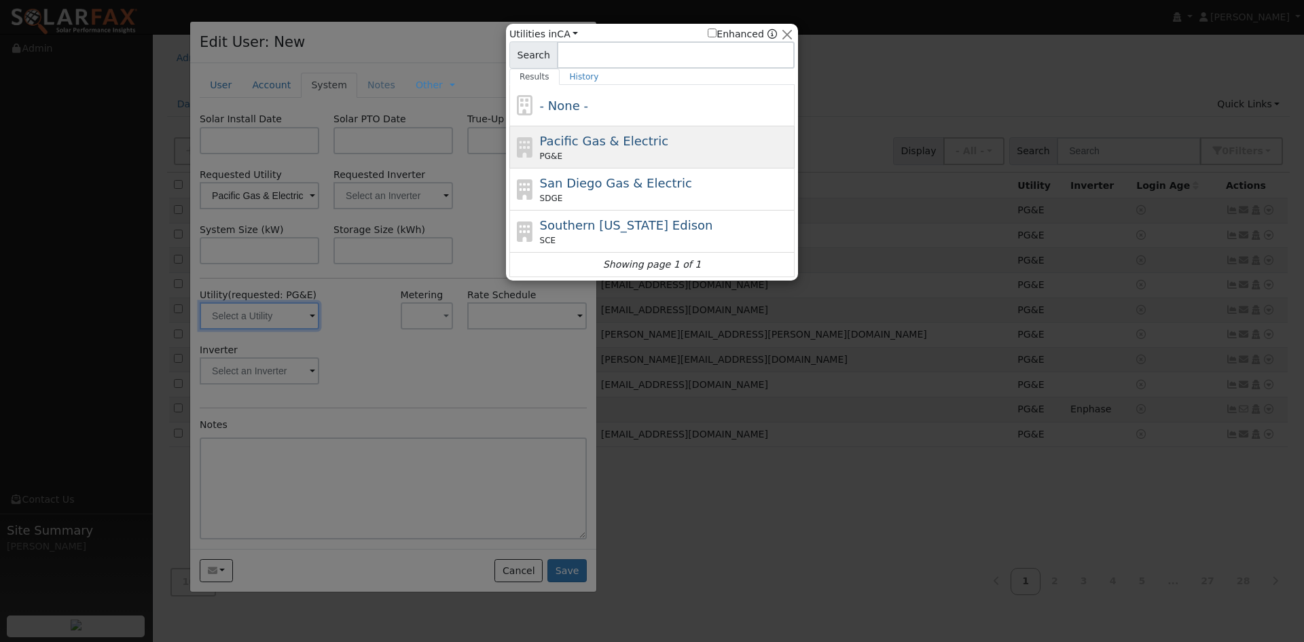
click at [560, 138] on span "Pacific Gas & Electric" at bounding box center [604, 141] width 128 height 14
type input "PG&E"
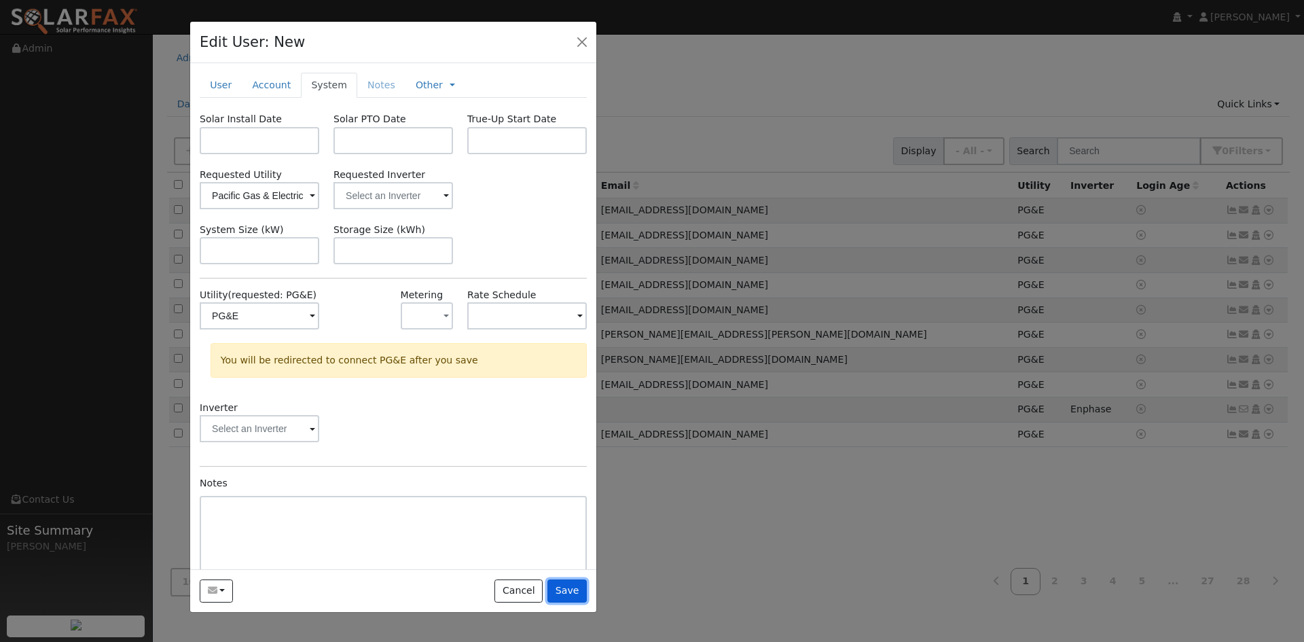
click at [576, 592] on button "Save" at bounding box center [566, 590] width 39 height 23
